Goal: Book appointment/travel/reservation

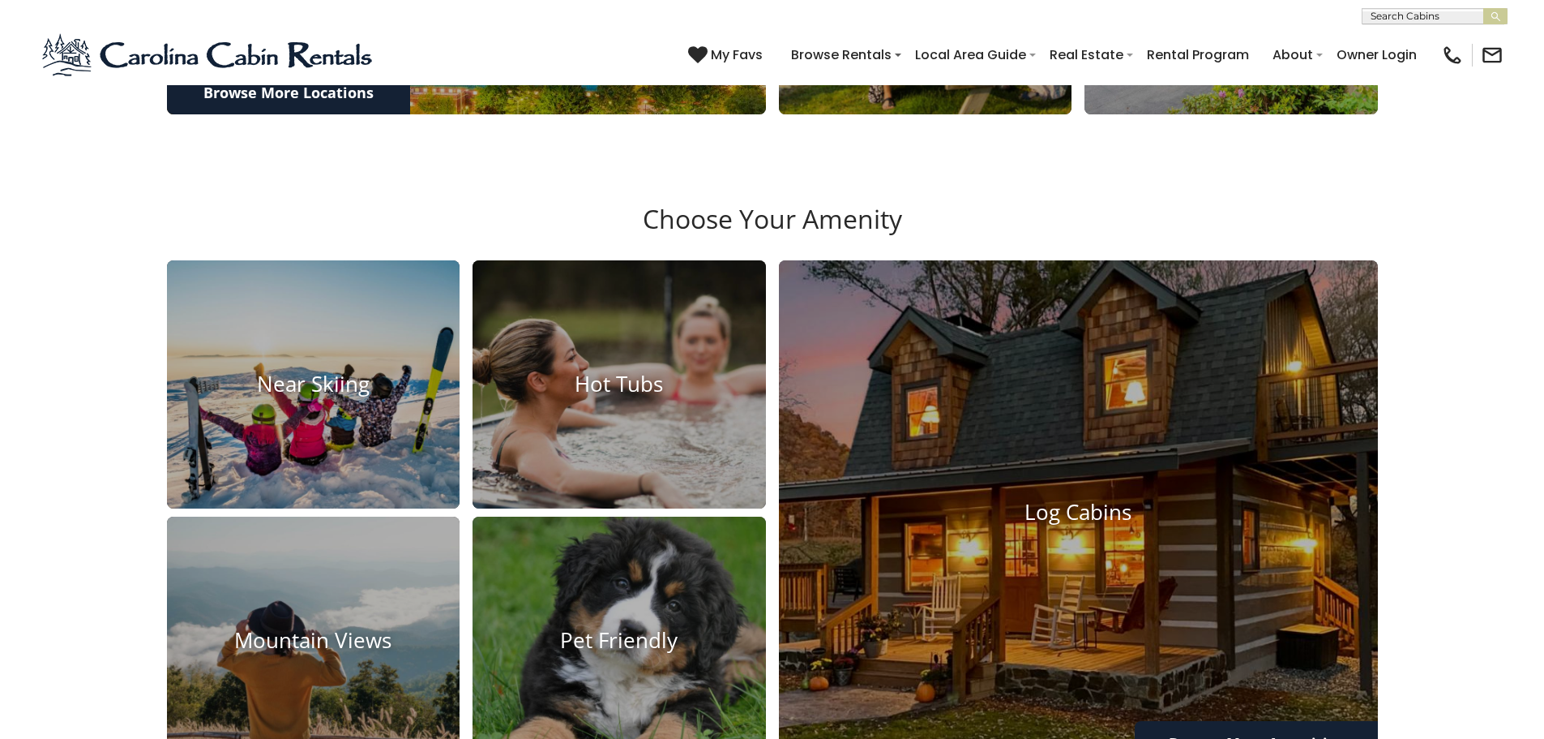
scroll to position [1216, 0]
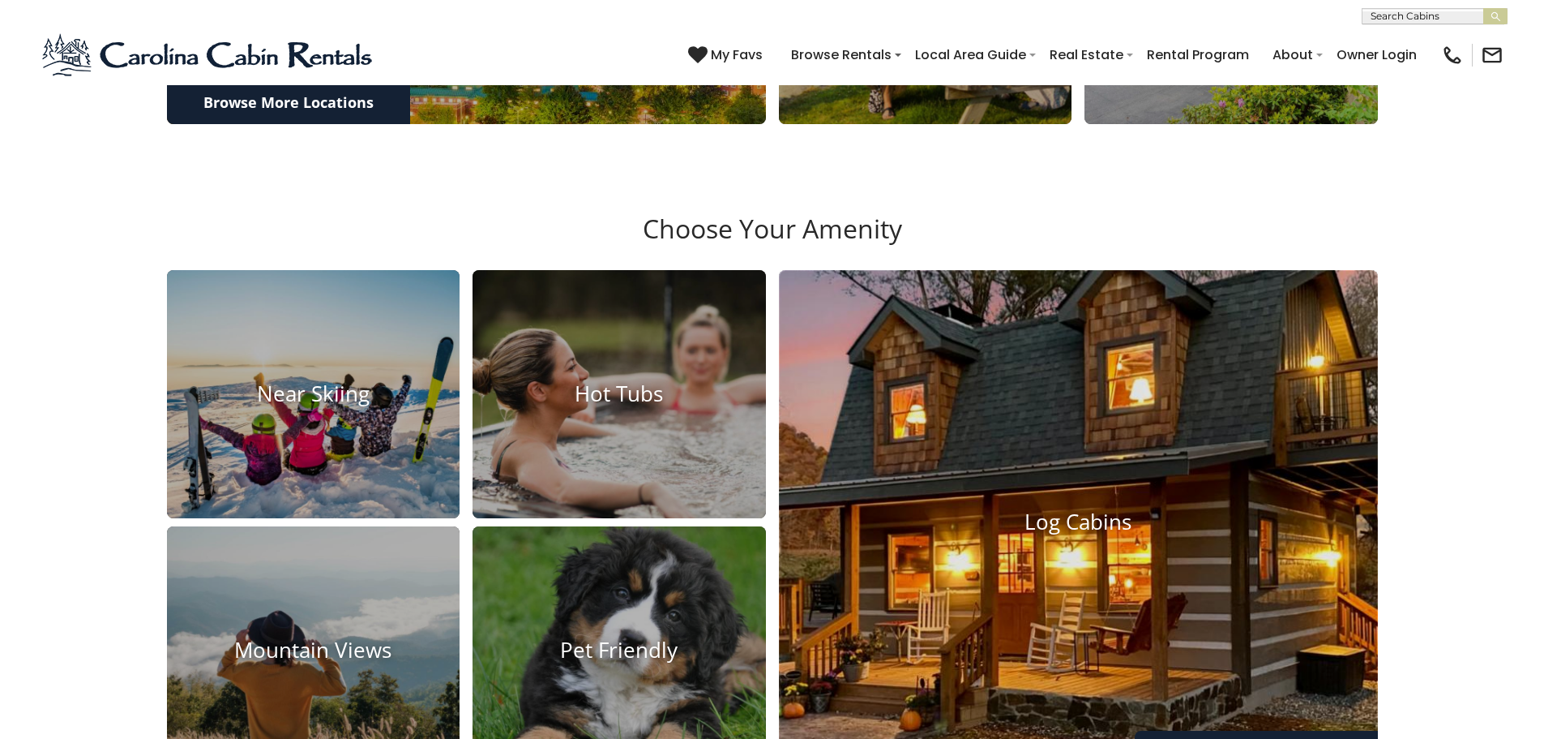
click at [987, 534] on h4 "Log Cabins" at bounding box center [1078, 521] width 599 height 25
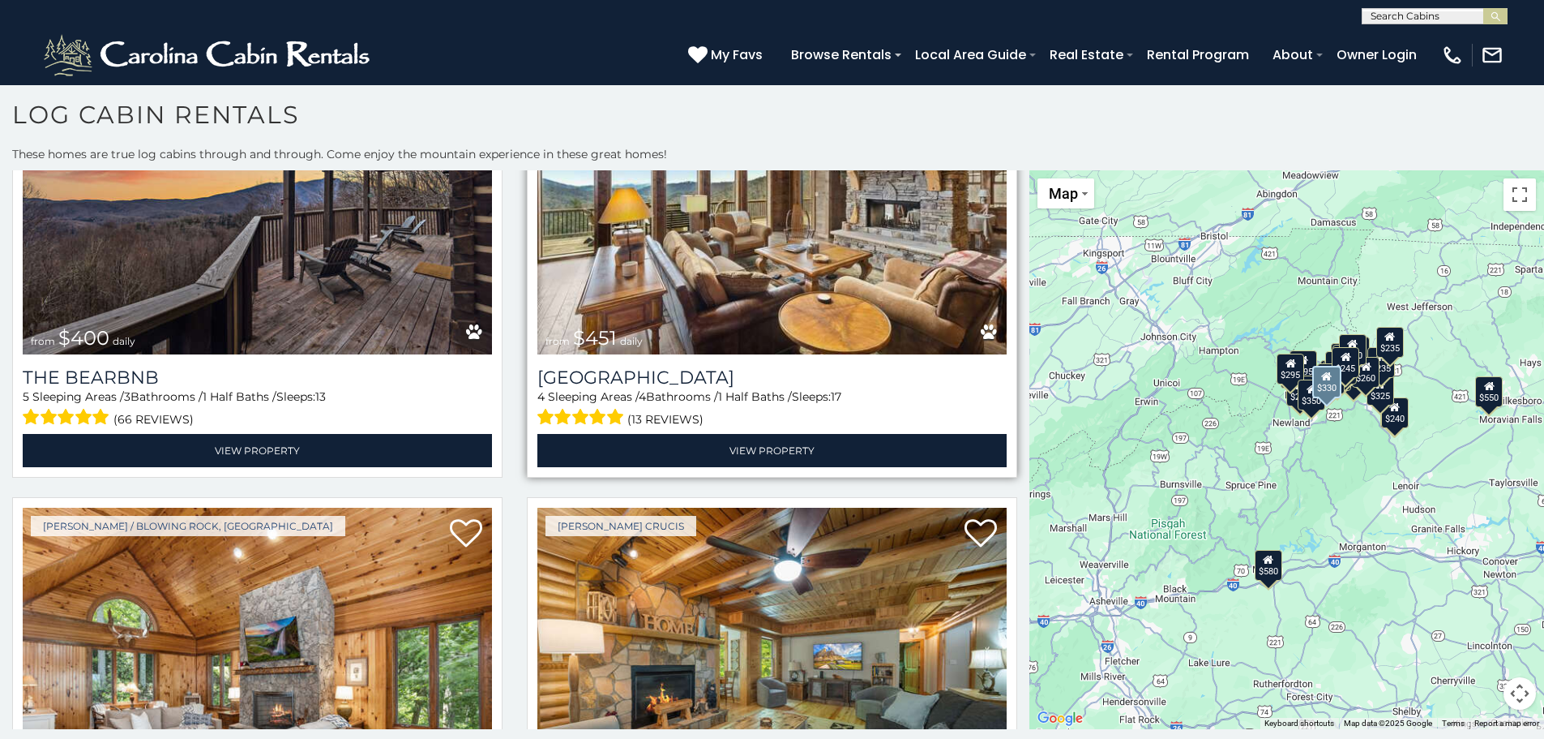
scroll to position [973, 0]
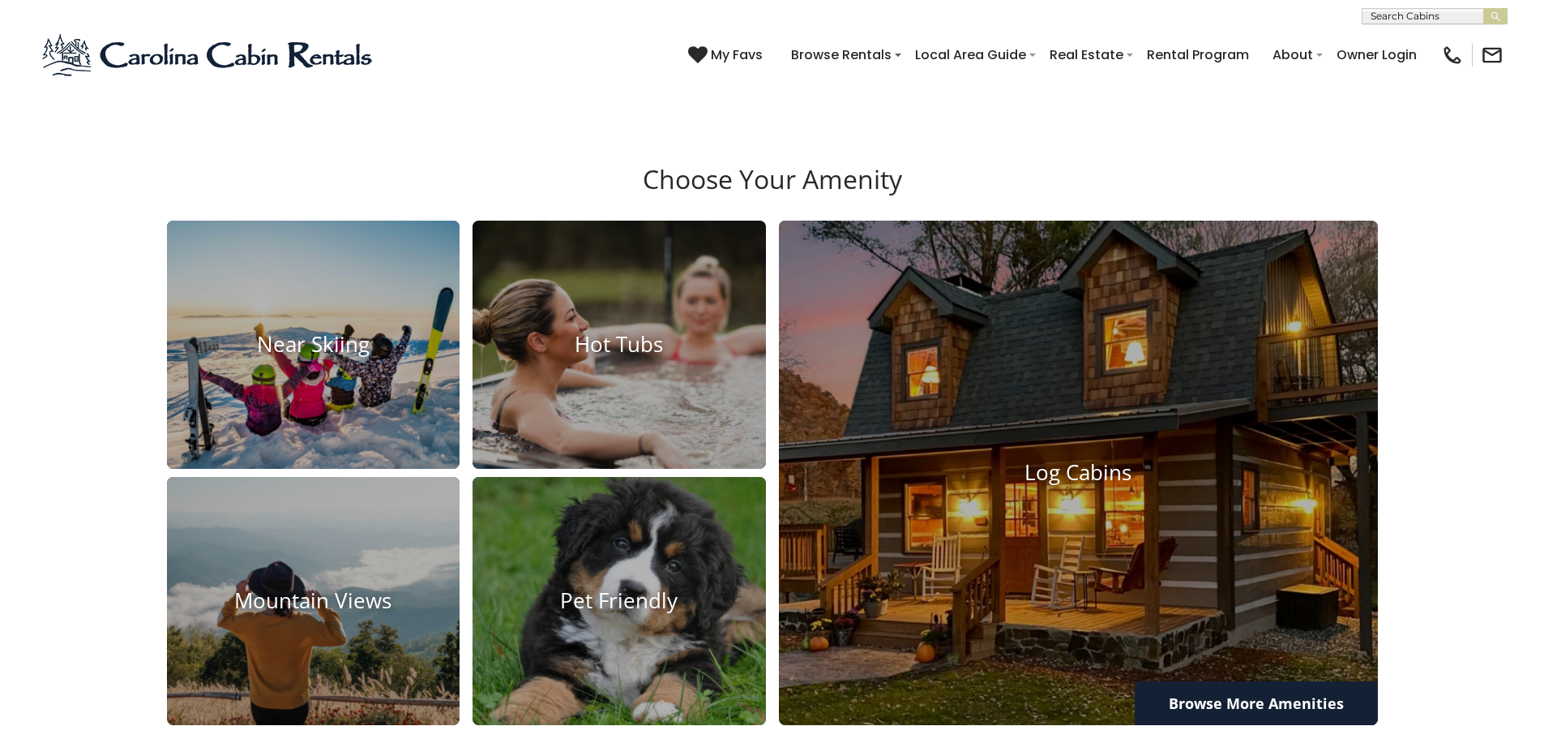
scroll to position [1378, 0]
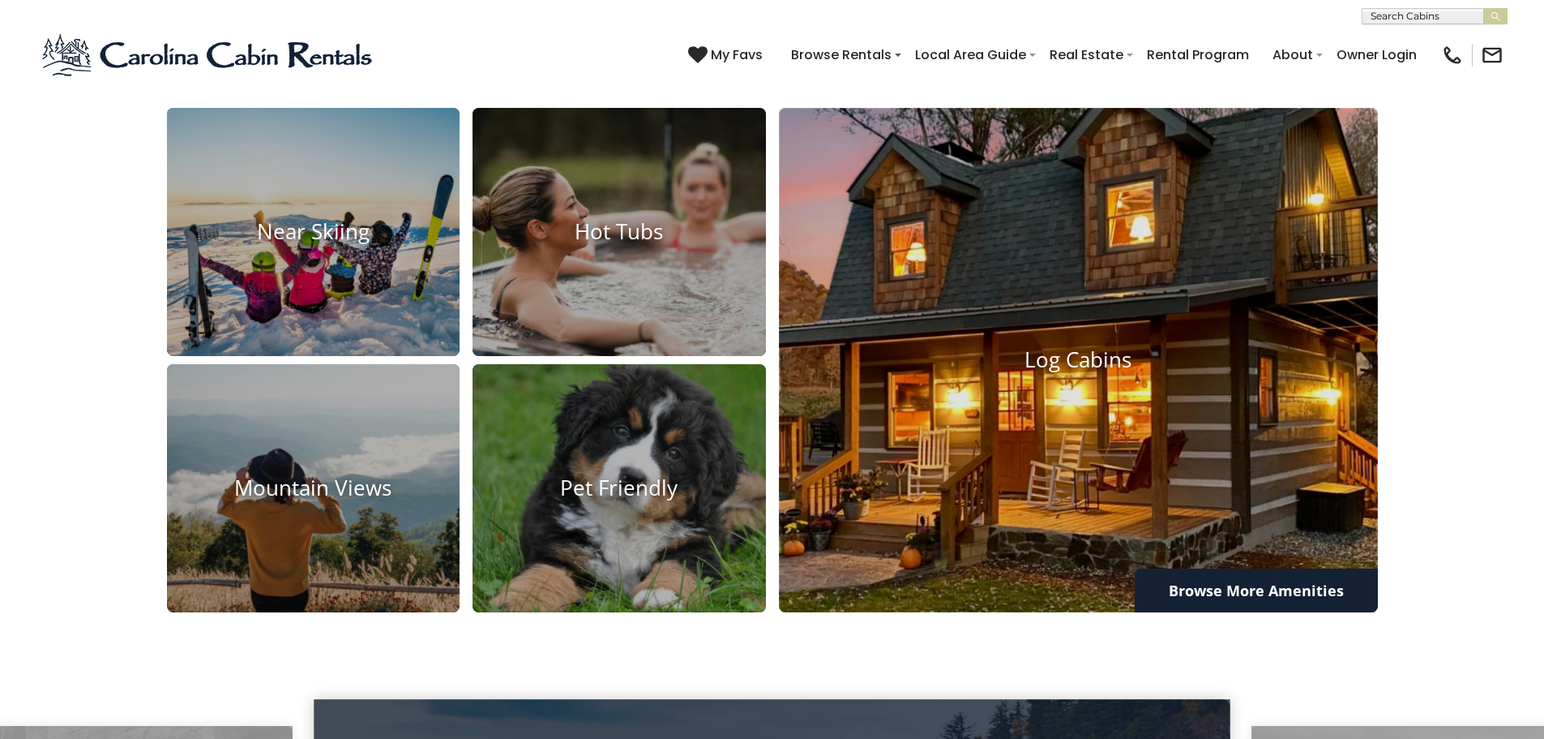
click at [1036, 404] on img at bounding box center [1078, 360] width 659 height 555
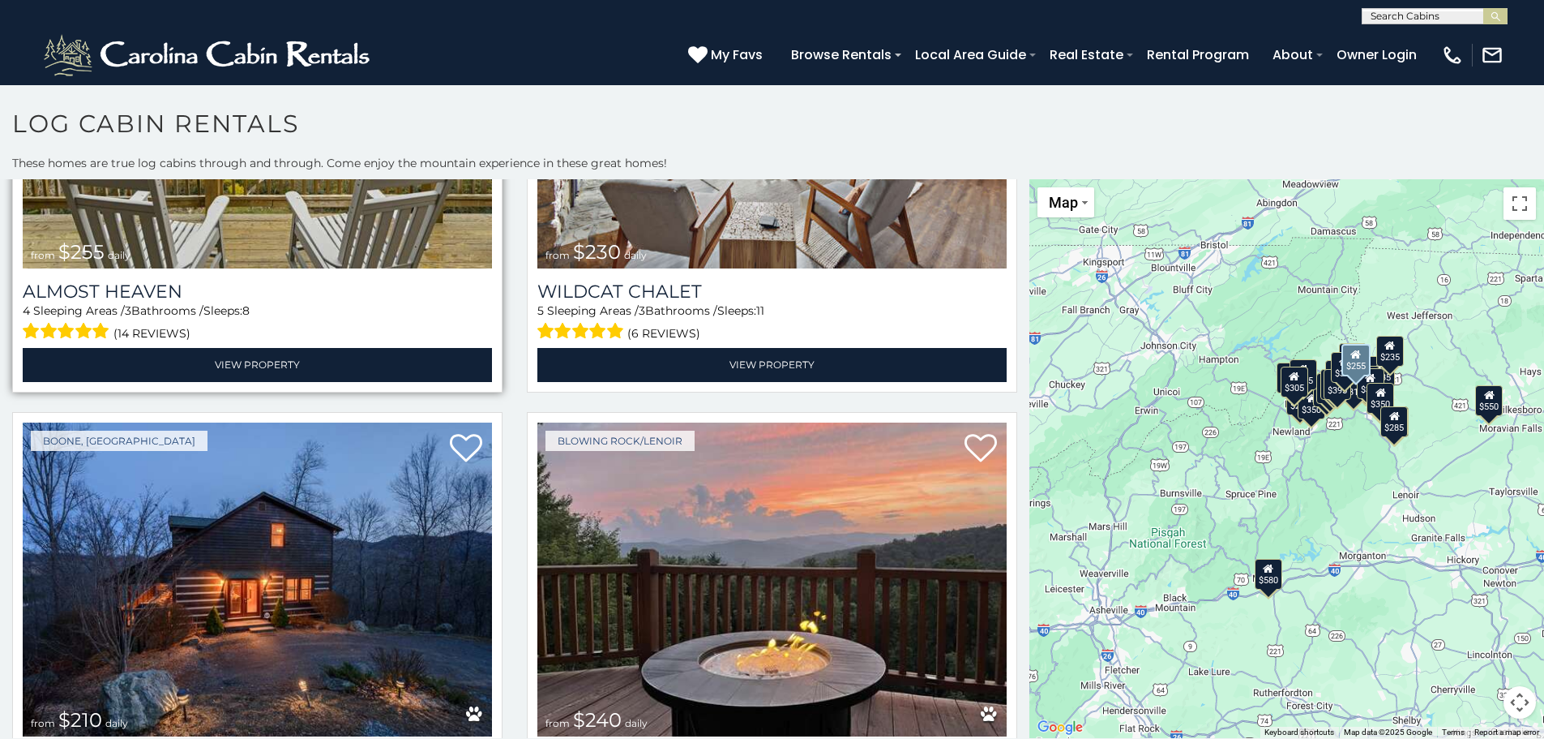
scroll to position [5513, 0]
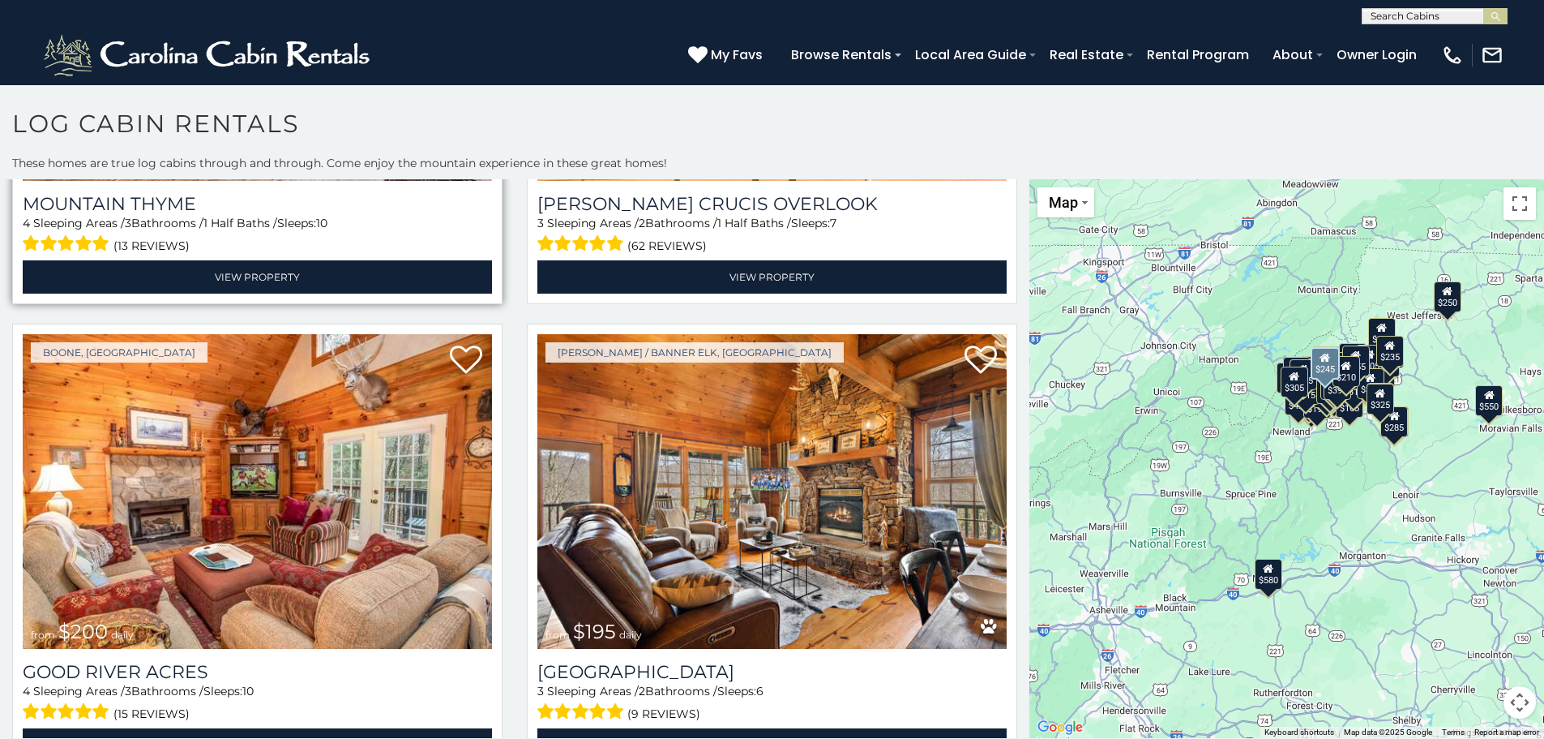
scroll to position [7864, 0]
